Goal: Check status: Check status

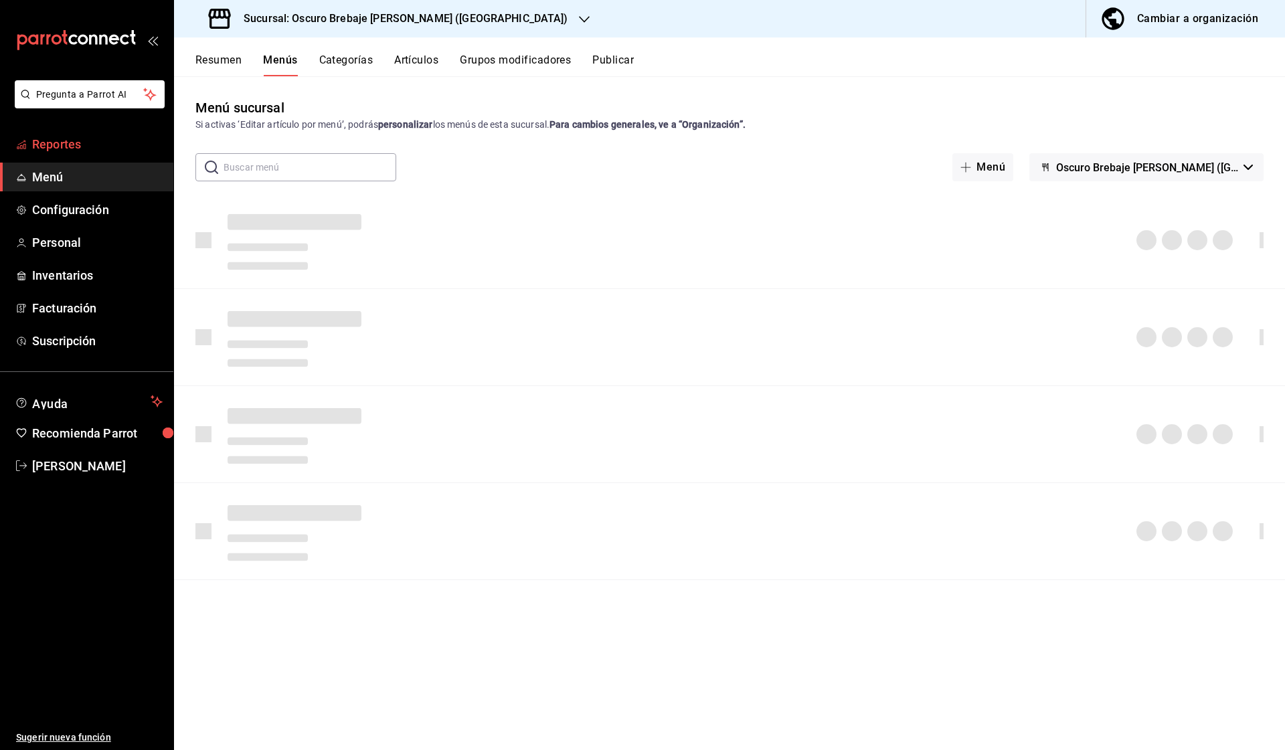
click at [64, 151] on span "Reportes" at bounding box center [97, 144] width 131 height 18
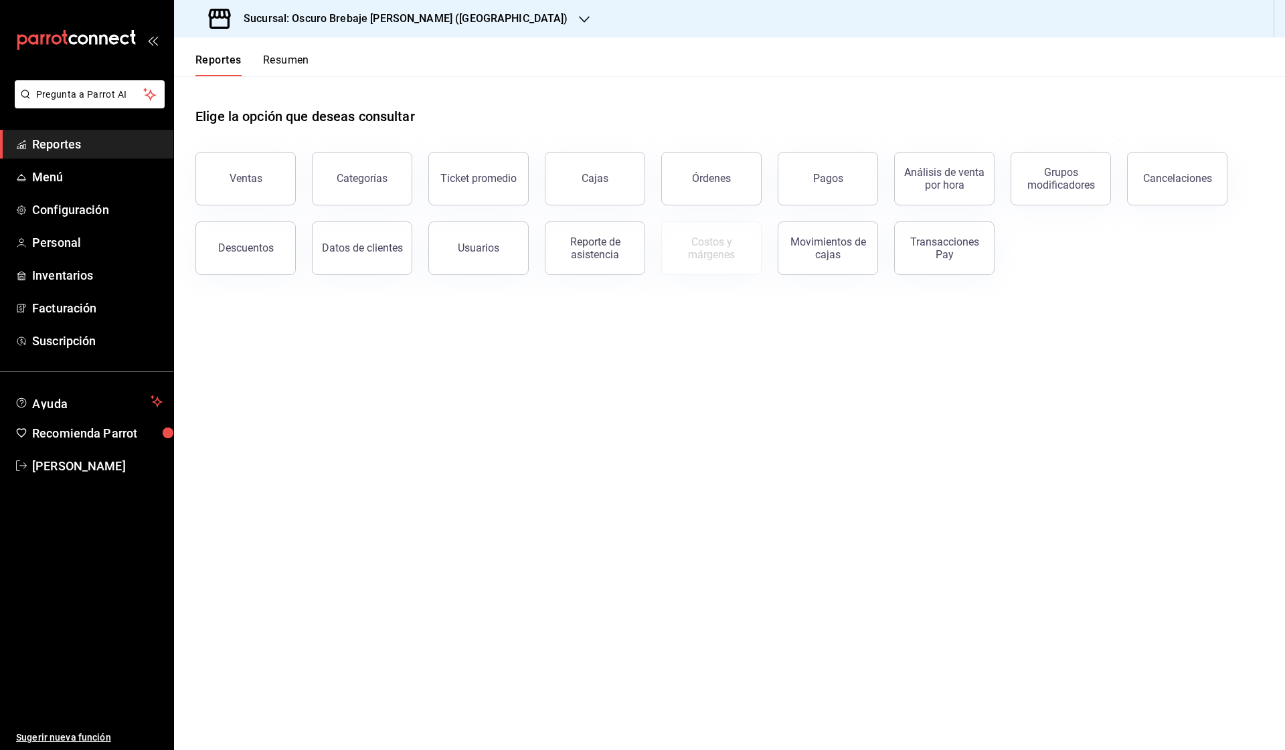
click at [275, 49] on div "Reportes Resumen" at bounding box center [241, 56] width 135 height 39
click at [382, 17] on h3 "Sucursal: Oscuro Brebaje [PERSON_NAME] ([GEOGRAPHIC_DATA])" at bounding box center [400, 19] width 335 height 16
click at [315, 83] on div "Oscuro Brebaje Noria(Oax)" at bounding box center [308, 88] width 246 height 14
click at [266, 43] on div "Reportes Resumen" at bounding box center [241, 56] width 135 height 39
click at [272, 55] on button "Resumen" at bounding box center [286, 65] width 46 height 23
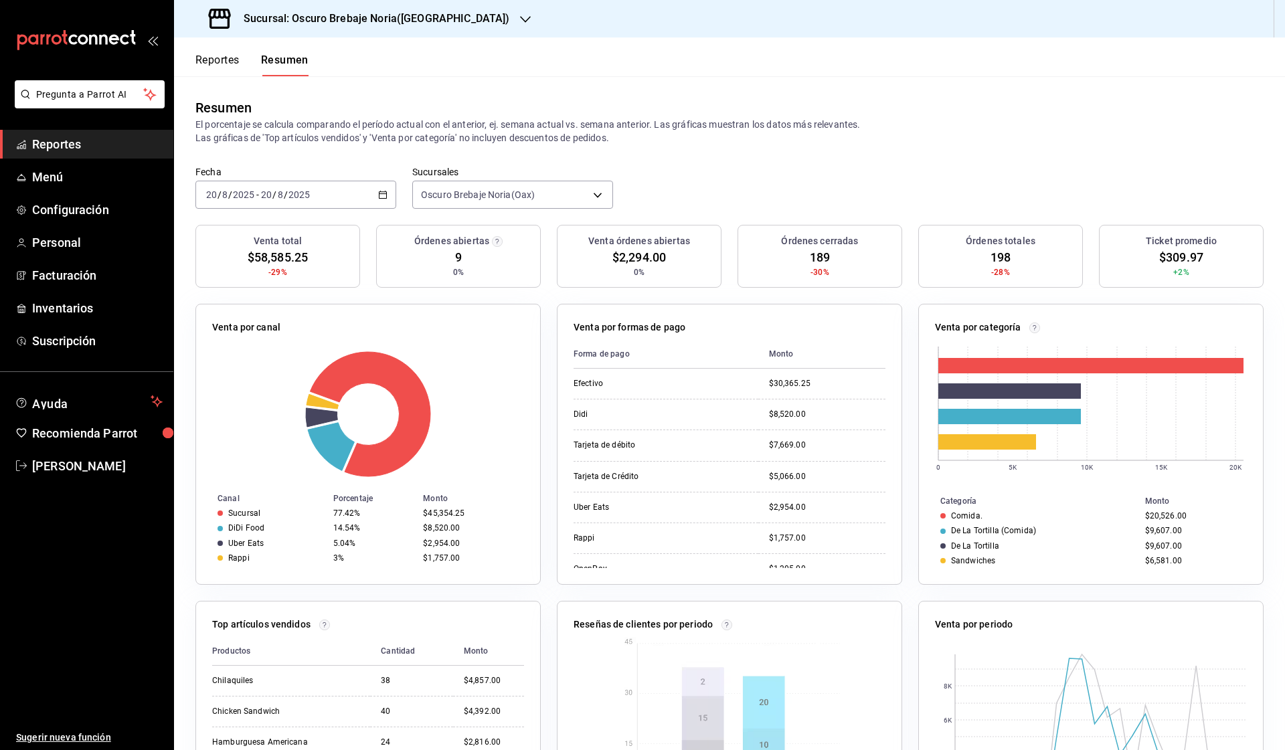
click at [388, 194] on div "[DATE] [DATE] - [DATE] [DATE]" at bounding box center [295, 195] width 201 height 28
click at [278, 390] on span "Rango de fechas" at bounding box center [259, 386] width 104 height 14
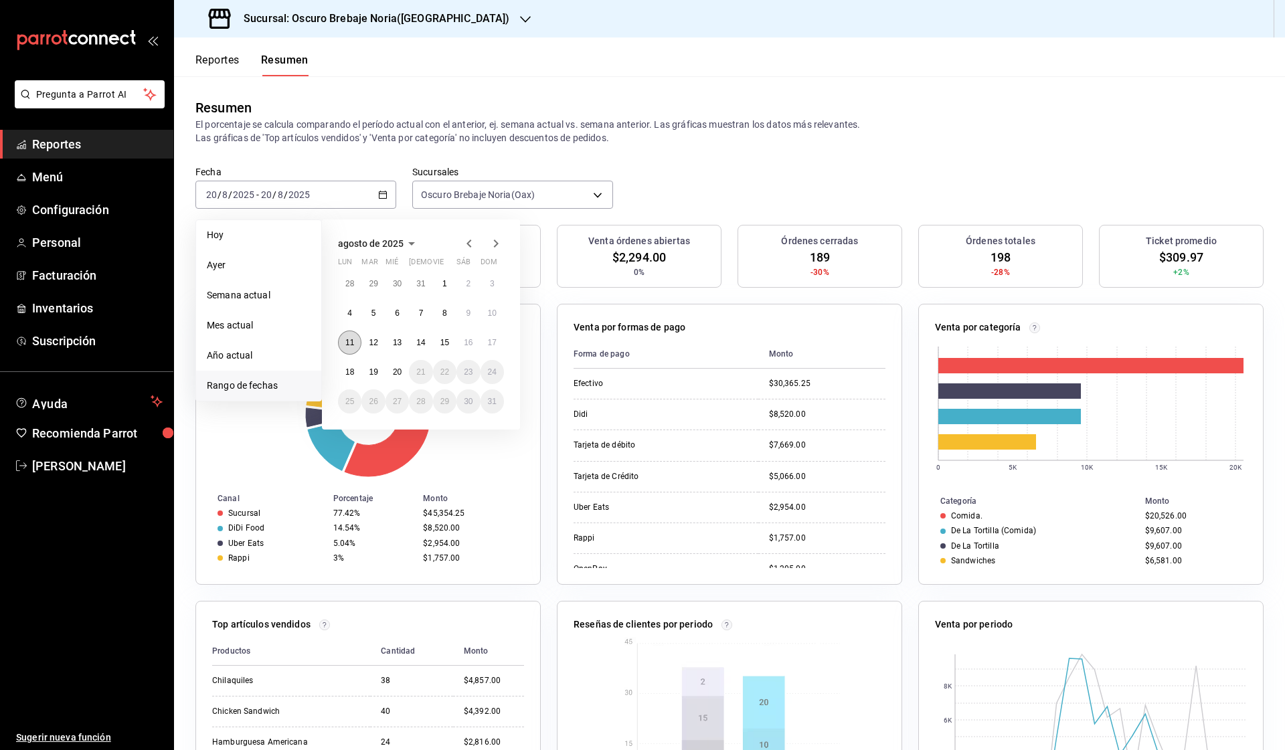
click at [349, 339] on abbr "11" at bounding box center [349, 342] width 9 height 9
click at [396, 373] on abbr "20" at bounding box center [397, 371] width 9 height 9
